Goal: Task Accomplishment & Management: Manage account settings

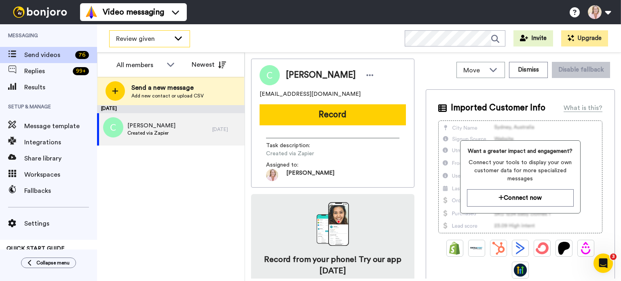
click at [150, 43] on span "Review given" at bounding box center [143, 39] width 54 height 10
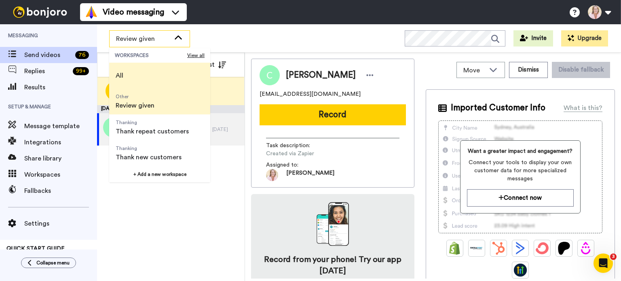
click at [129, 73] on span "All" at bounding box center [119, 76] width 21 height 26
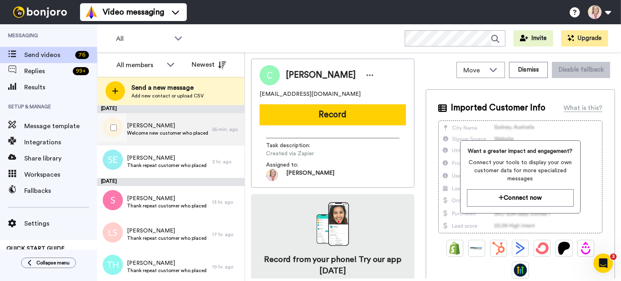
click at [156, 134] on span "Welcome new customer who placed first order" at bounding box center [167, 133] width 81 height 6
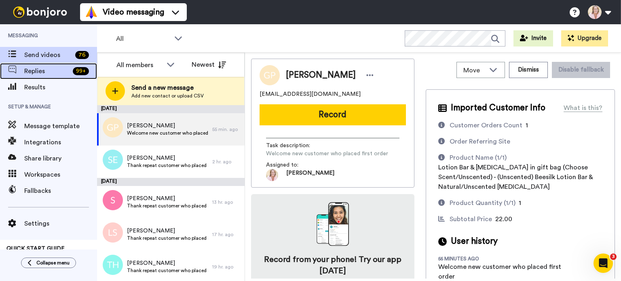
click at [44, 70] on span "Replies" at bounding box center [46, 71] width 45 height 10
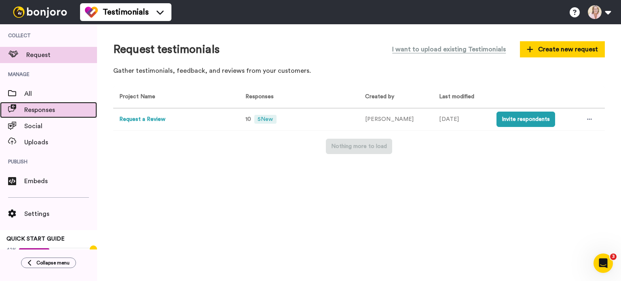
click at [41, 111] on span "Responses" at bounding box center [60, 110] width 73 height 10
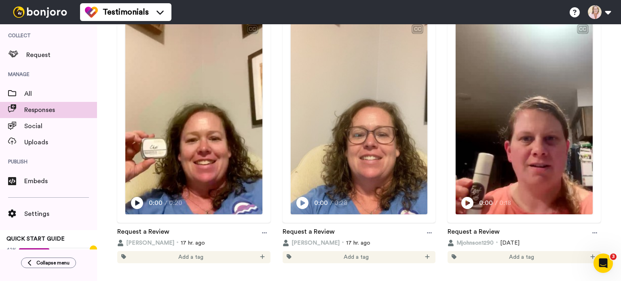
scroll to position [121, 0]
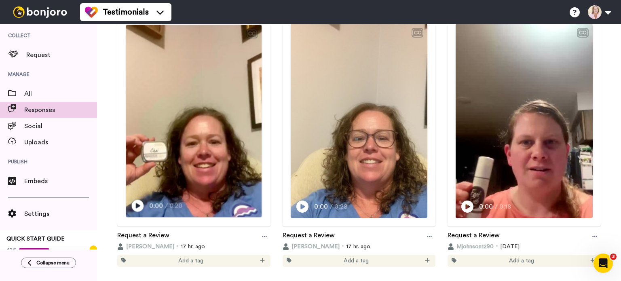
click at [214, 144] on img at bounding box center [193, 145] width 135 height 241
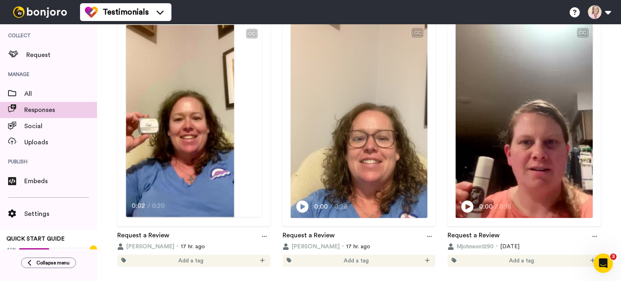
click at [212, 142] on video at bounding box center [180, 121] width 108 height 192
click at [191, 157] on video at bounding box center [180, 121] width 108 height 192
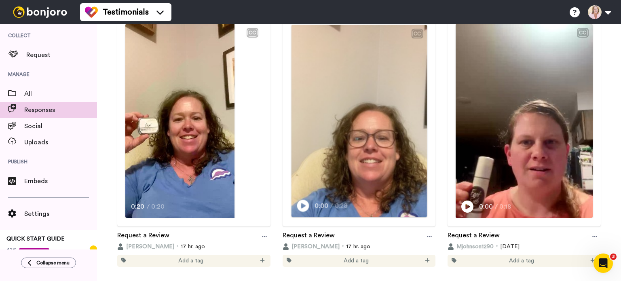
click at [380, 167] on img at bounding box center [358, 145] width 135 height 241
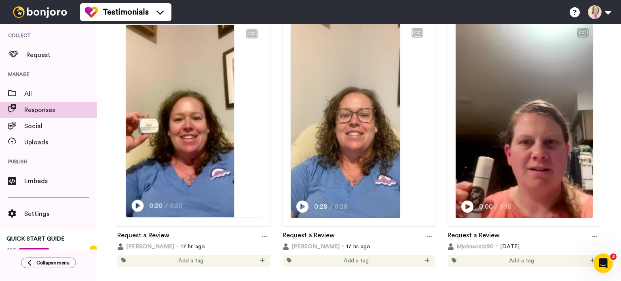
click at [227, 127] on video at bounding box center [180, 121] width 108 height 192
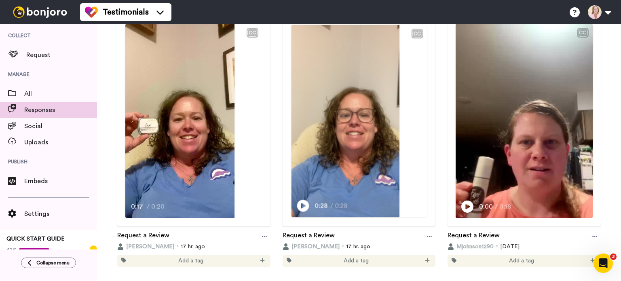
click at [351, 172] on video at bounding box center [345, 121] width 108 height 192
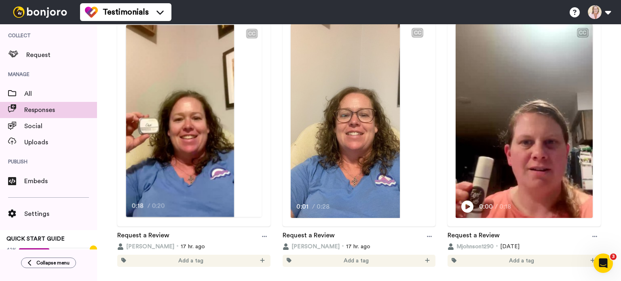
click at [202, 164] on video at bounding box center [180, 121] width 108 height 192
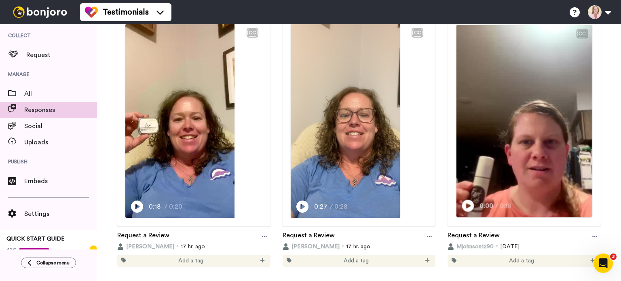
click at [512, 135] on img at bounding box center [524, 145] width 135 height 241
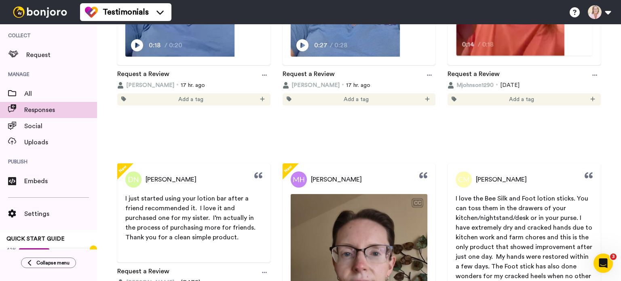
scroll to position [283, 0]
click at [592, 75] on icon at bounding box center [594, 74] width 5 height 1
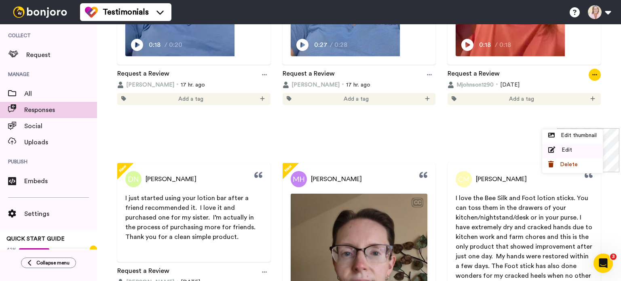
click at [568, 151] on span "Edit" at bounding box center [567, 150] width 11 height 8
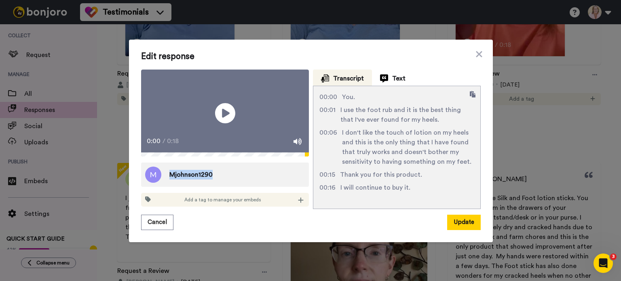
drag, startPoint x: 209, startPoint y: 186, endPoint x: 167, endPoint y: 184, distance: 42.9
click at [167, 184] on div "Mjohnson1290" at bounding box center [225, 175] width 168 height 24
copy span "Mjohnson1290"
click at [315, 242] on div "Edit response Play/Pause 0:00 / 0:18 Mjohnson1290 Add a tag to manage your embe…" at bounding box center [311, 141] width 364 height 203
click at [164, 230] on button "Cancel" at bounding box center [157, 222] width 32 height 15
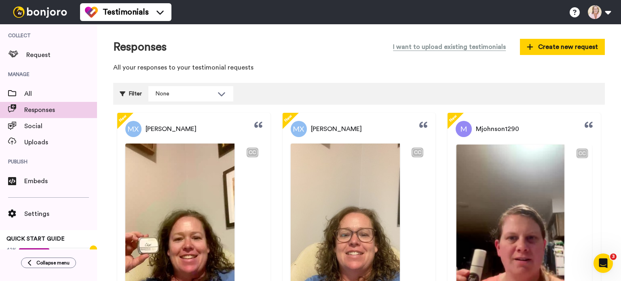
scroll to position [0, 0]
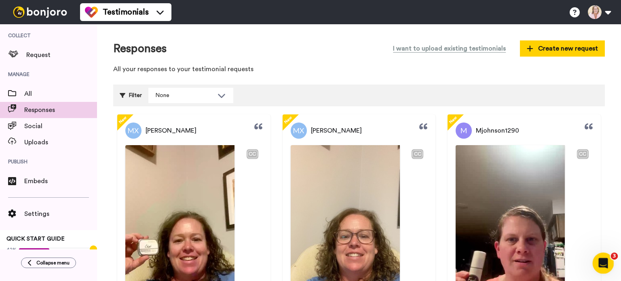
click at [599, 256] on div "Open Intercom Messenger" at bounding box center [602, 262] width 27 height 27
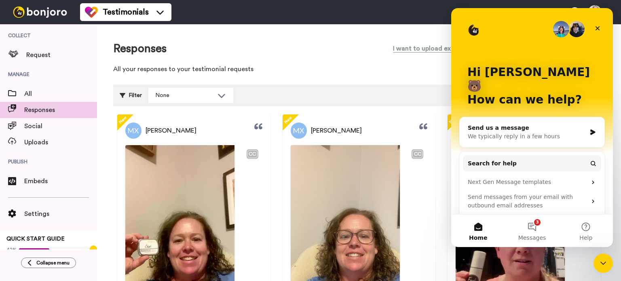
click at [501, 132] on div "We typically reply in a few hours" at bounding box center [527, 136] width 118 height 8
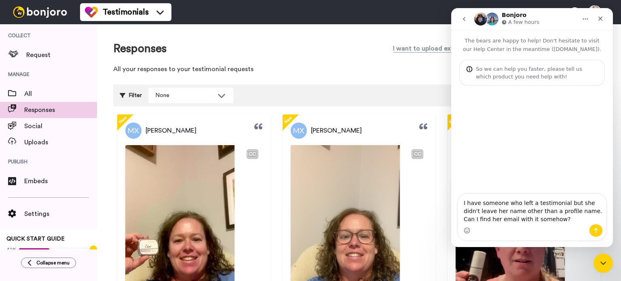
type textarea "I have someone who left a testimonial but she didn't leave her name other than …"
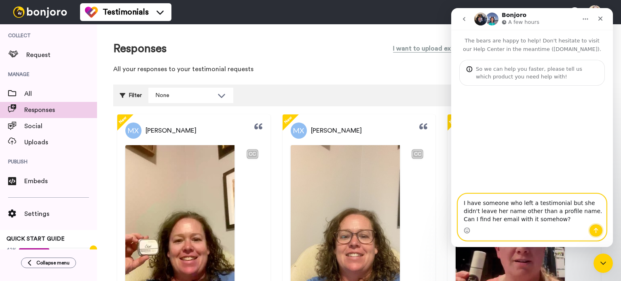
click at [595, 229] on icon "Send a message…" at bounding box center [596, 230] width 4 height 5
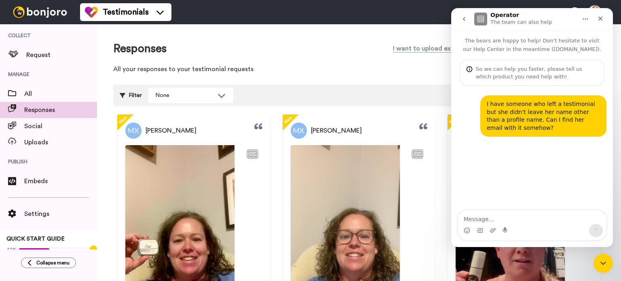
click at [448, 165] on link "CC Play/Pause 0:18 / 0:18" at bounding box center [524, 242] width 153 height 195
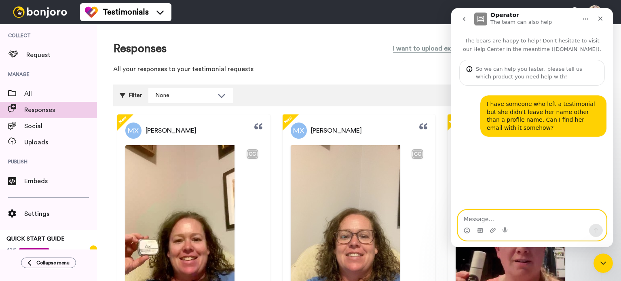
click at [484, 217] on textarea "Message…" at bounding box center [532, 217] width 148 height 14
paste textarea "Mjohnson1290"
type textarea "Mjohnson1290 is what she left with it."
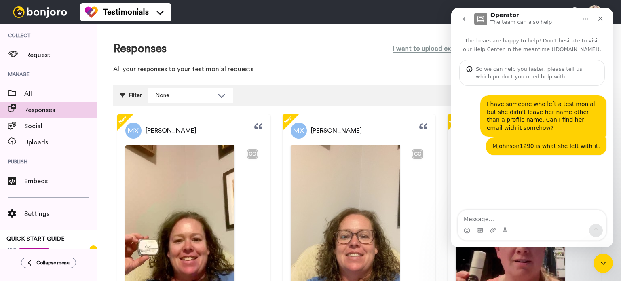
click at [326, 43] on div "Responses I want to upload existing testimonials Create new request" at bounding box center [359, 48] width 492 height 16
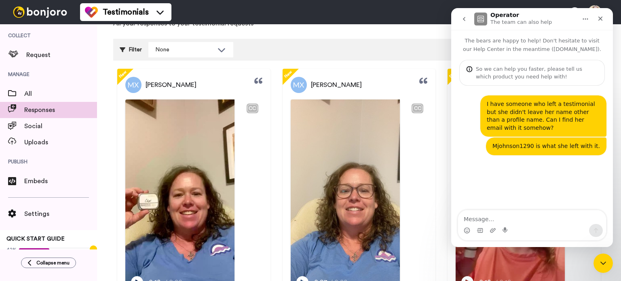
scroll to position [81, 0]
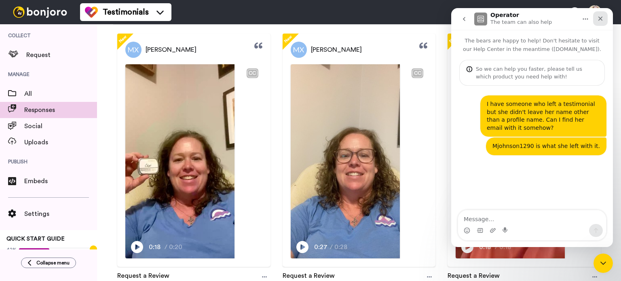
click at [604, 18] on div "Close" at bounding box center [600, 18] width 15 height 15
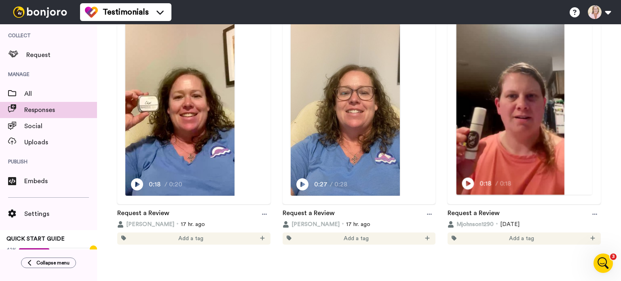
scroll to position [202, 0]
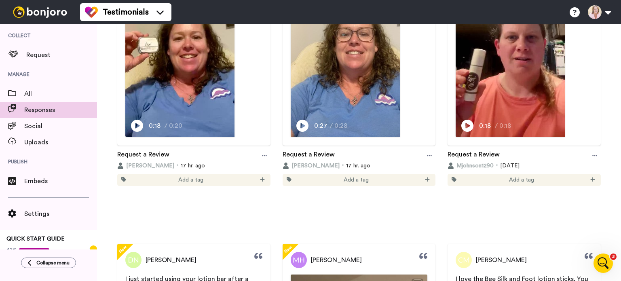
click at [477, 170] on span "Mjohnson1290" at bounding box center [475, 166] width 37 height 8
click at [480, 162] on link "Request a Review" at bounding box center [474, 156] width 52 height 12
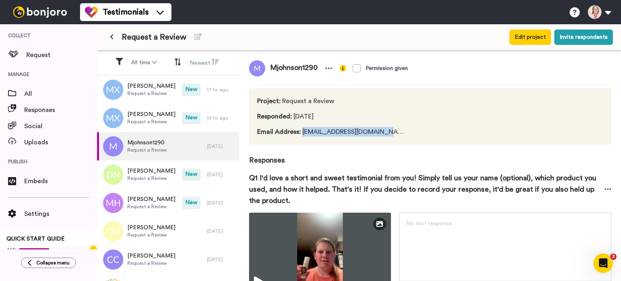
drag, startPoint x: 388, startPoint y: 133, endPoint x: 303, endPoint y: 132, distance: 85.7
click at [303, 132] on div "Project : Request a Review Responded : [DATE] Email Address : [EMAIL_ADDRESS][D…" at bounding box center [430, 116] width 362 height 57
copy span "[EMAIL_ADDRESS][DOMAIN_NAME]"
click at [600, 262] on icon "Open Intercom Messenger" at bounding box center [602, 262] width 13 height 13
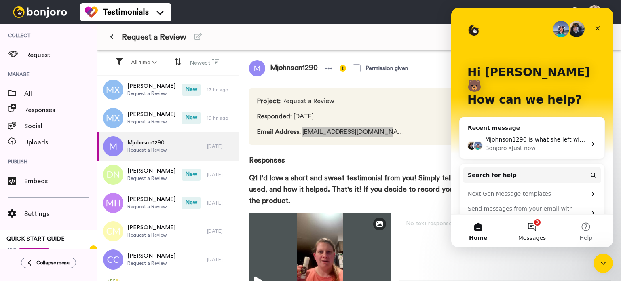
click at [531, 221] on button "3 Messages" at bounding box center [532, 231] width 54 height 32
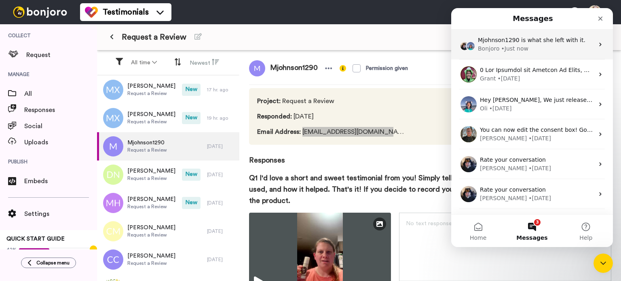
click at [541, 49] on div "Bonjoro • Just now" at bounding box center [536, 48] width 116 height 8
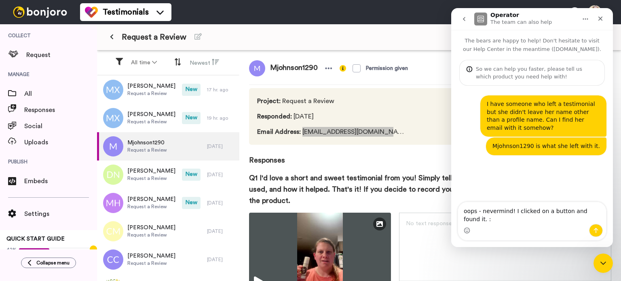
type textarea "oops - nevermind! I clicked on a button and found it. :)"
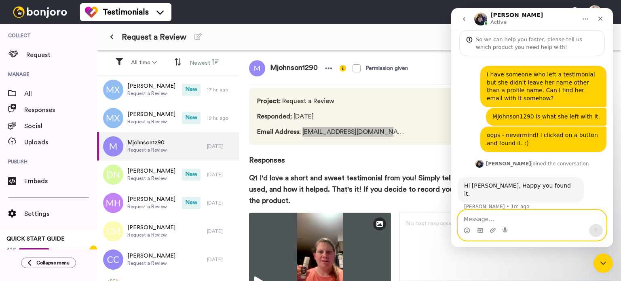
scroll to position [31, 0]
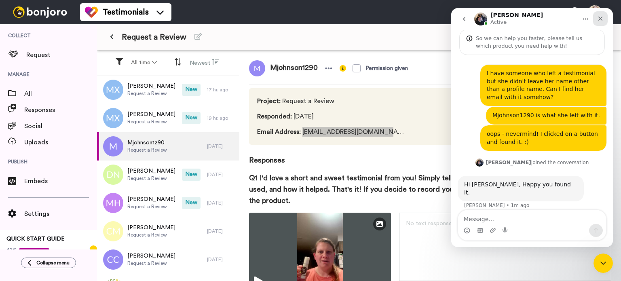
click at [606, 21] on div "Close" at bounding box center [600, 18] width 15 height 15
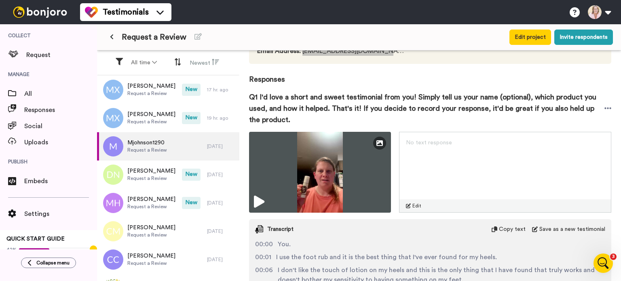
scroll to position [0, 0]
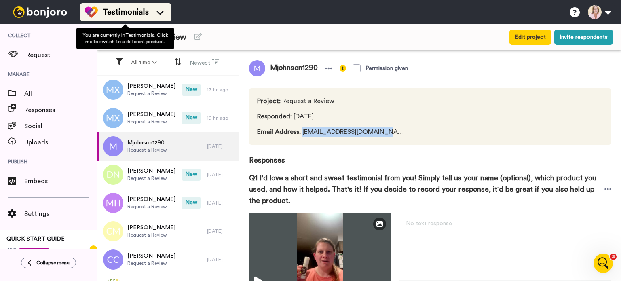
click at [126, 17] on span "Testimonials" at bounding box center [126, 11] width 46 height 11
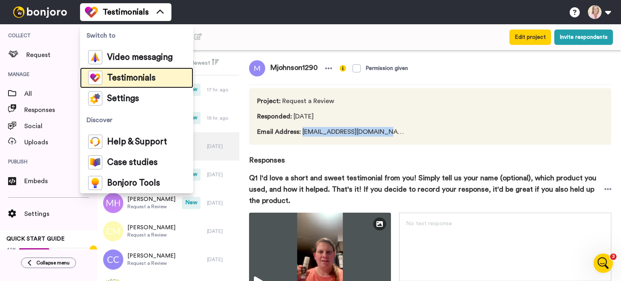
click at [121, 77] on span "Testimonials" at bounding box center [131, 78] width 49 height 8
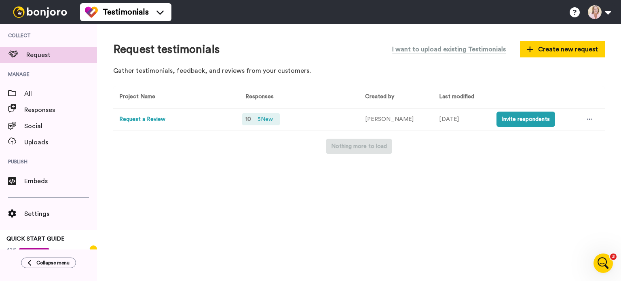
click at [267, 121] on span "5 New" at bounding box center [265, 119] width 22 height 9
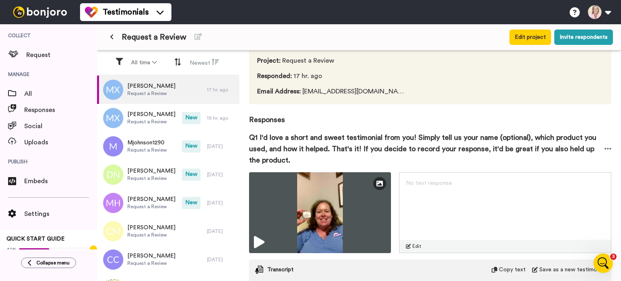
scroll to position [81, 0]
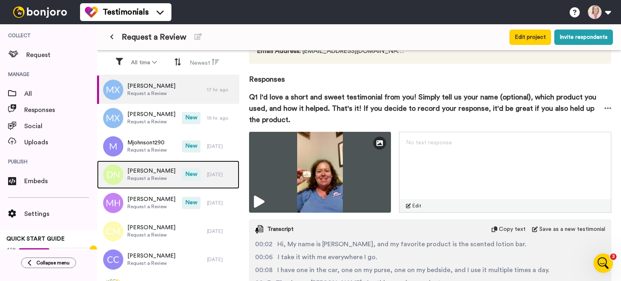
click at [140, 176] on span "Request a Review" at bounding box center [151, 178] width 48 height 6
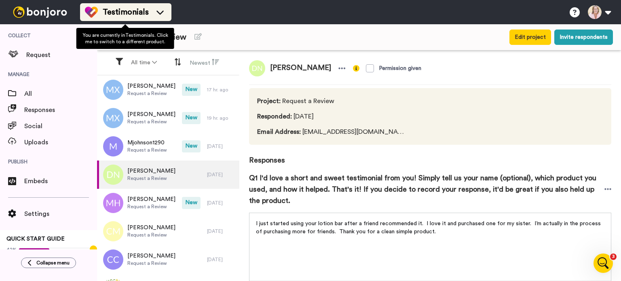
click at [157, 15] on icon at bounding box center [160, 12] width 13 height 8
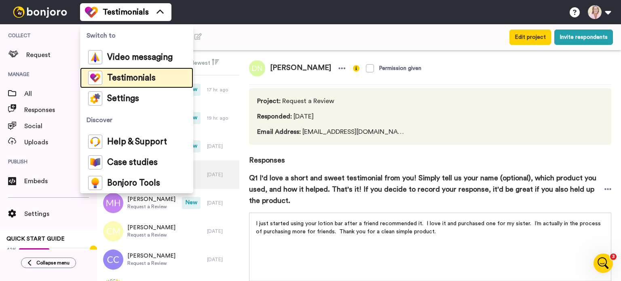
click at [137, 79] on span "Testimonials" at bounding box center [131, 78] width 49 height 8
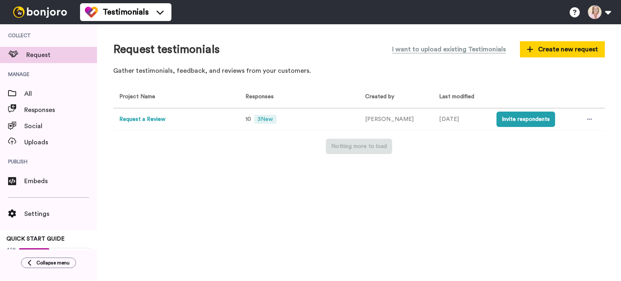
click at [36, 111] on span "Responses" at bounding box center [60, 110] width 73 height 10
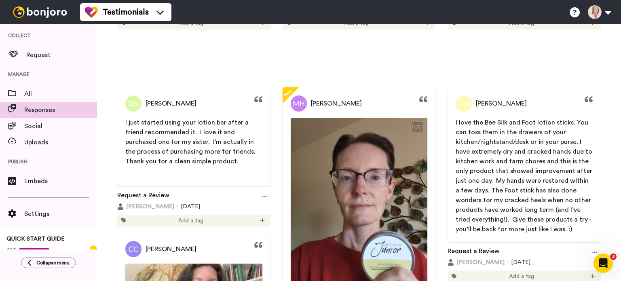
scroll to position [364, 0]
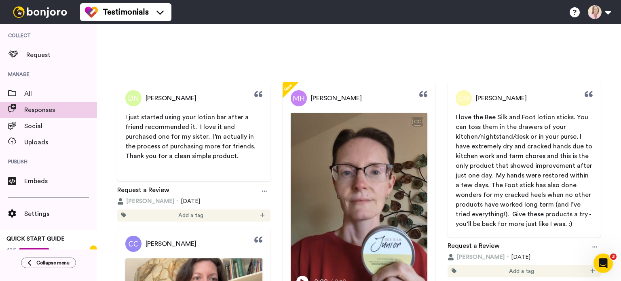
click at [195, 136] on span "I just started using your lotion bar after a friend recommended it. I love it a…" at bounding box center [191, 136] width 133 height 45
click at [163, 99] on span "[PERSON_NAME]" at bounding box center [171, 98] width 51 height 10
click at [140, 100] on img at bounding box center [133, 98] width 16 height 16
click at [149, 97] on span "[PERSON_NAME]" at bounding box center [171, 98] width 51 height 10
click at [136, 99] on img at bounding box center [133, 98] width 16 height 16
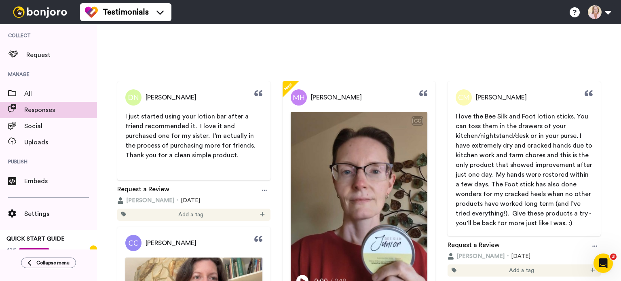
scroll to position [324, 0]
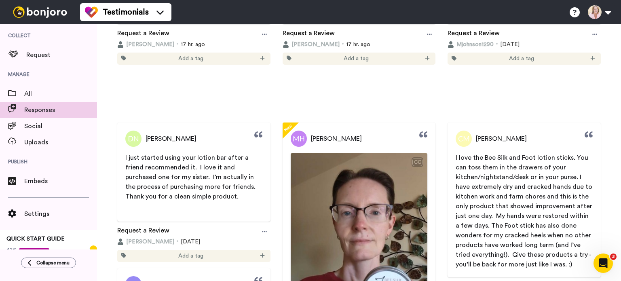
click at [223, 160] on span "I just started using your lotion bar after a friend recommended it. I love it a…" at bounding box center [191, 176] width 133 height 45
click at [138, 138] on img at bounding box center [133, 139] width 16 height 16
click at [158, 137] on span "[PERSON_NAME]" at bounding box center [171, 139] width 51 height 10
click at [159, 137] on span "[PERSON_NAME]" at bounding box center [171, 139] width 51 height 10
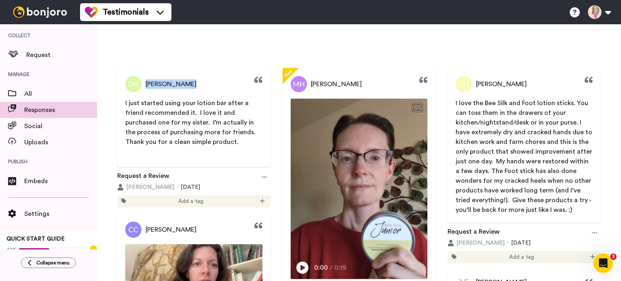
scroll to position [364, 0]
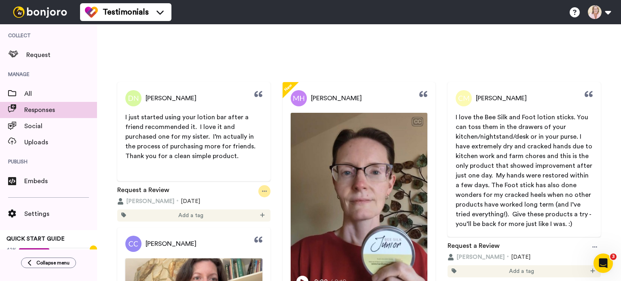
click at [262, 190] on icon at bounding box center [264, 191] width 5 height 6
click at [230, 137] on span "I just started using your lotion bar after a friend recommended it. I love it a…" at bounding box center [191, 136] width 133 height 45
click at [148, 200] on span "[PERSON_NAME]" at bounding box center [150, 201] width 48 height 8
click at [148, 202] on span "[PERSON_NAME]" at bounding box center [150, 201] width 48 height 8
click at [150, 190] on link "Request a Review" at bounding box center [143, 191] width 52 height 12
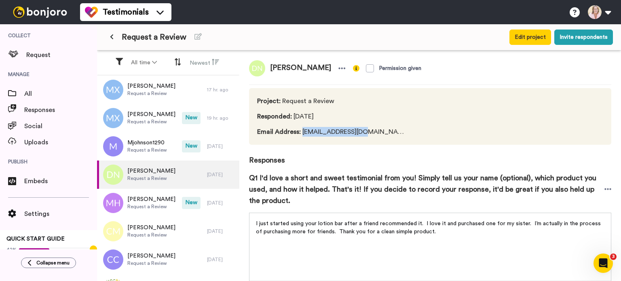
drag, startPoint x: 368, startPoint y: 131, endPoint x: 303, endPoint y: 134, distance: 64.8
click at [303, 134] on div "Project : Request a Review Responded : [DATE] Email Address : [EMAIL_ADDRESS][D…" at bounding box center [430, 116] width 362 height 57
copy span "[EMAIL_ADDRESS][DOMAIN_NAME]"
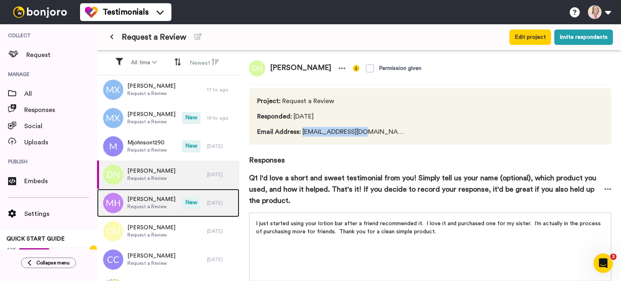
click at [143, 199] on span "[PERSON_NAME]" at bounding box center [151, 199] width 48 height 8
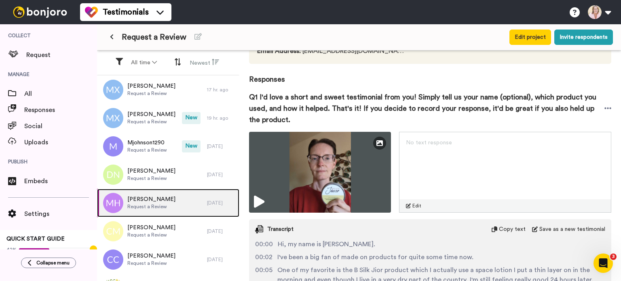
scroll to position [144, 0]
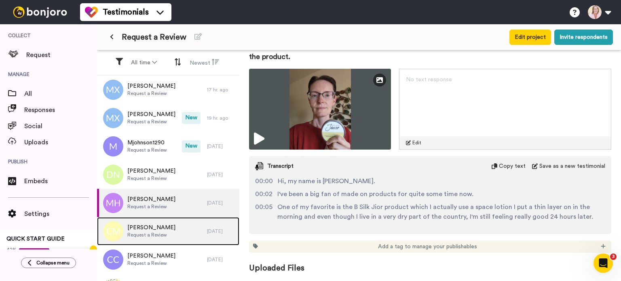
click at [147, 231] on span "[PERSON_NAME]" at bounding box center [151, 228] width 48 height 8
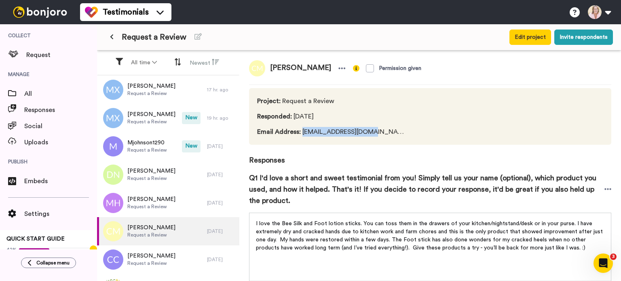
drag, startPoint x: 372, startPoint y: 133, endPoint x: 300, endPoint y: 133, distance: 71.6
click at [300, 133] on div "Project : Request a Review Responded : [DATE] Email Address : [EMAIL_ADDRESS][D…" at bounding box center [430, 116] width 362 height 57
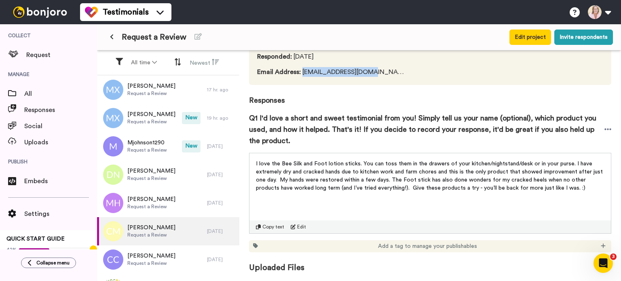
copy span "[EMAIL_ADDRESS][DOMAIN_NAME]"
